Goal: Information Seeking & Learning: Learn about a topic

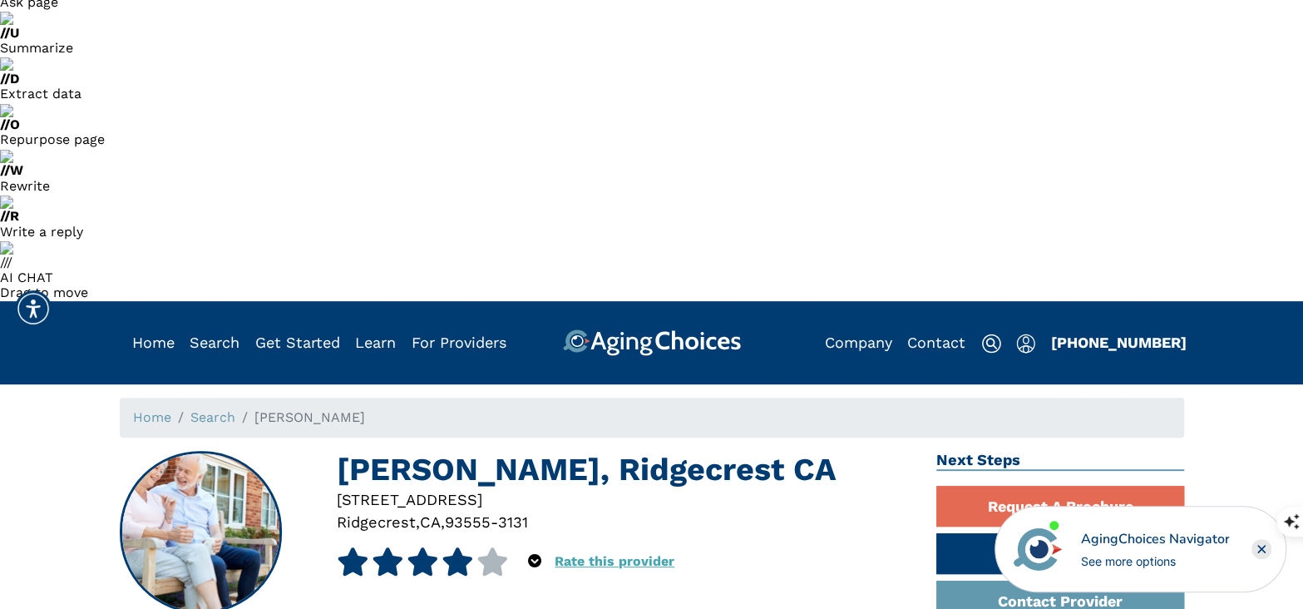
scroll to position [249, 0]
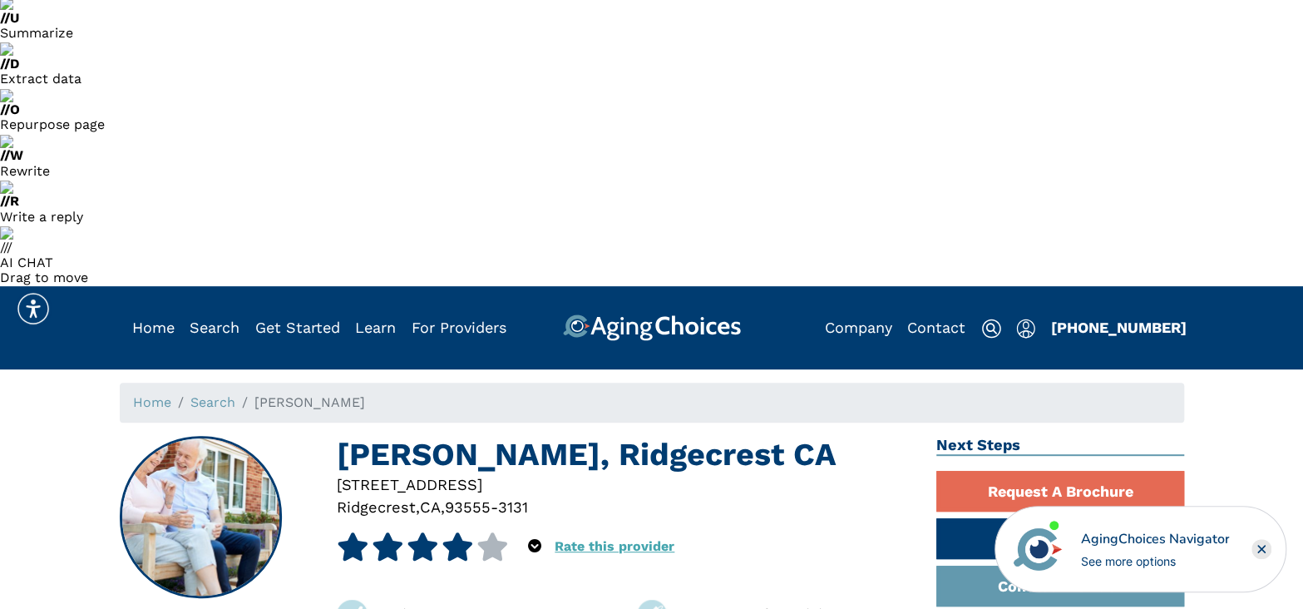
drag, startPoint x: 429, startPoint y: 264, endPoint x: 700, endPoint y: 357, distance: 286.7
drag, startPoint x: 412, startPoint y: 214, endPoint x: 662, endPoint y: 307, distance: 266.3
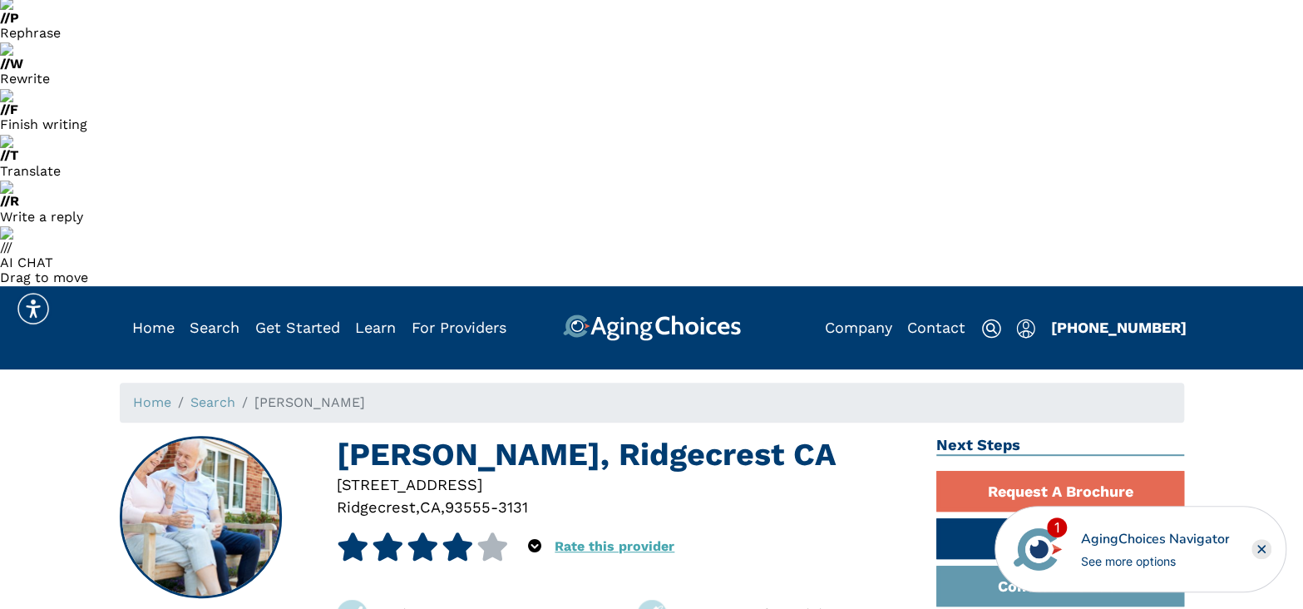
drag, startPoint x: 162, startPoint y: 143, endPoint x: 307, endPoint y: 295, distance: 210.0
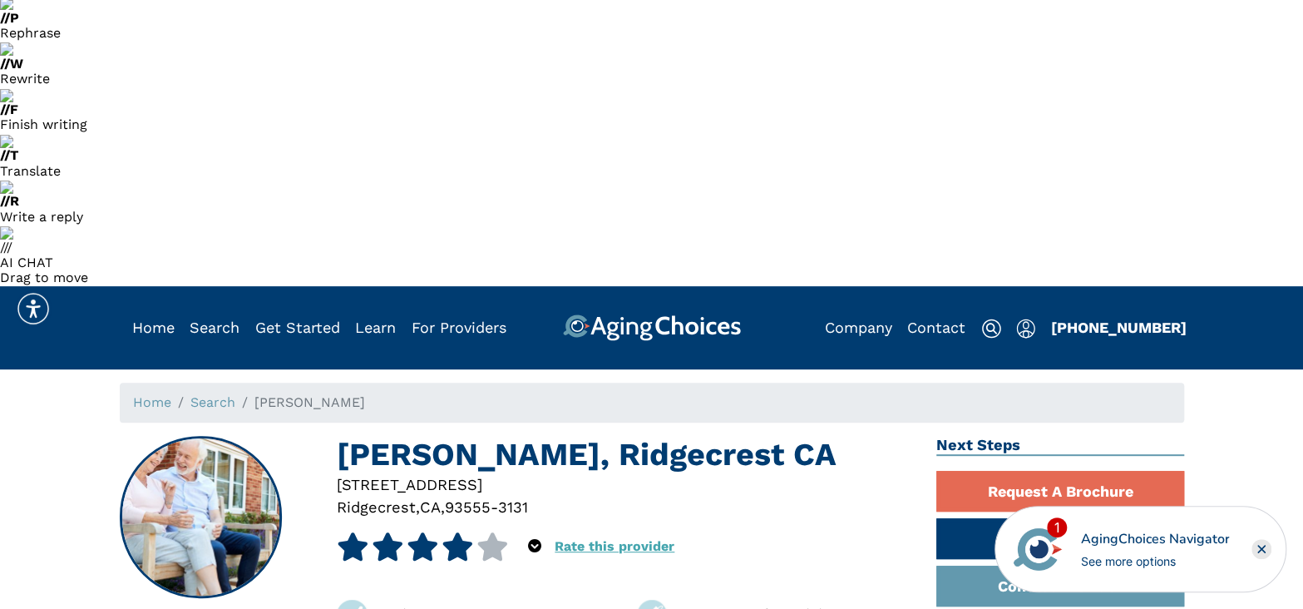
drag, startPoint x: 324, startPoint y: 324, endPoint x: 138, endPoint y: 176, distance: 237.9
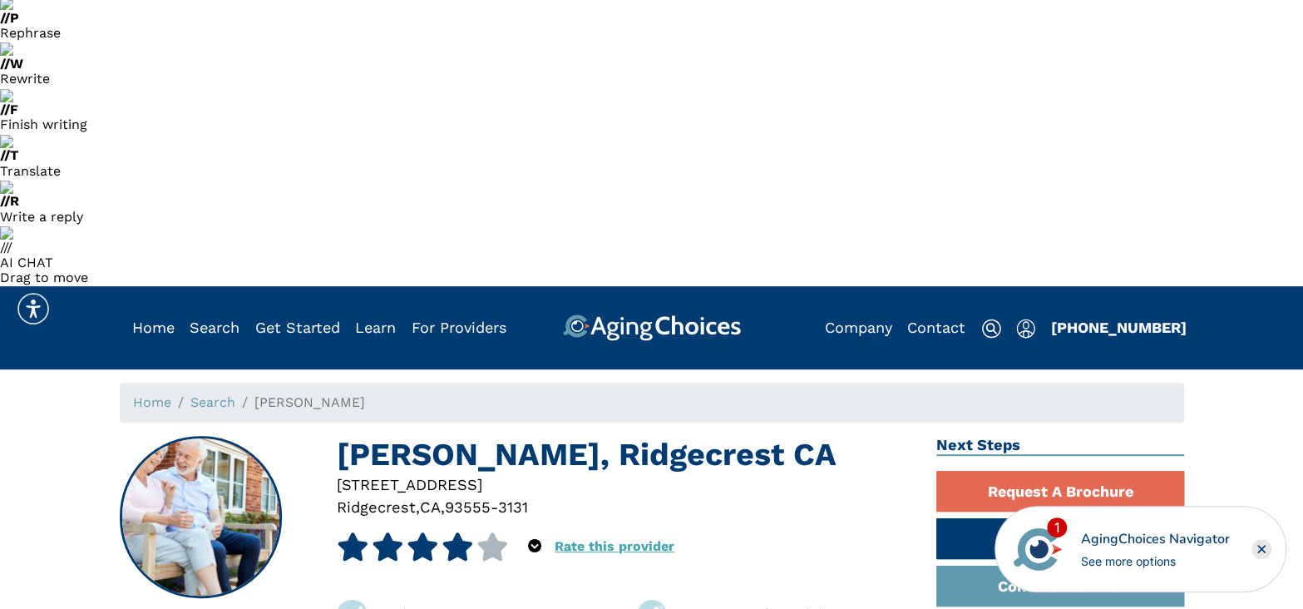
drag, startPoint x: 171, startPoint y: 203, endPoint x: 291, endPoint y: 327, distance: 172.3
